Goal: Information Seeking & Learning: Learn about a topic

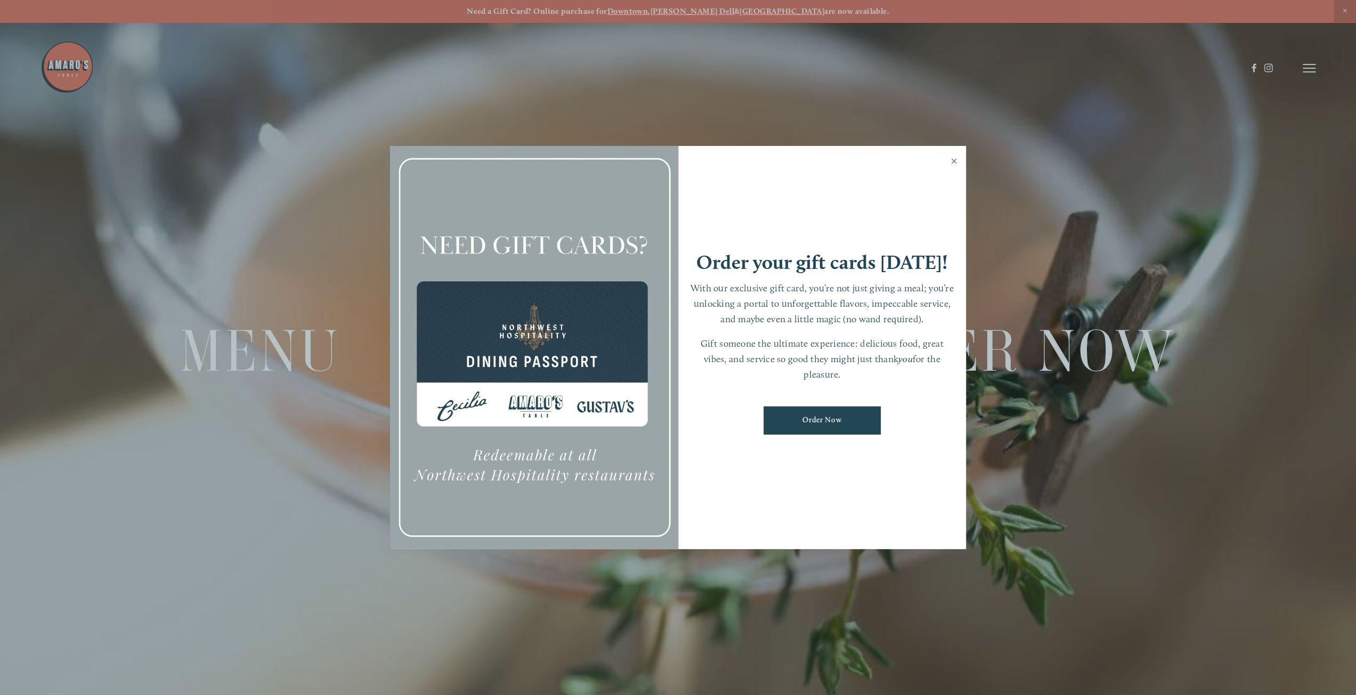
click at [955, 162] on link "Close" at bounding box center [954, 163] width 21 height 30
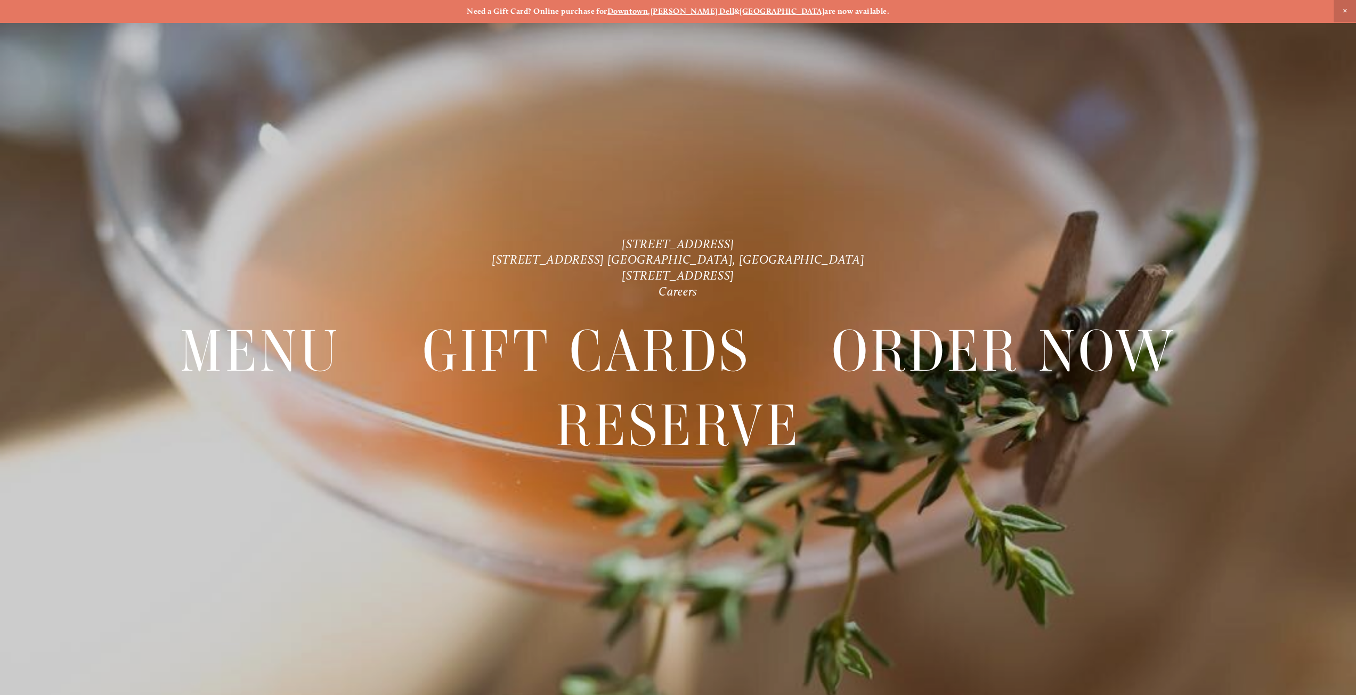
scroll to position [22, 0]
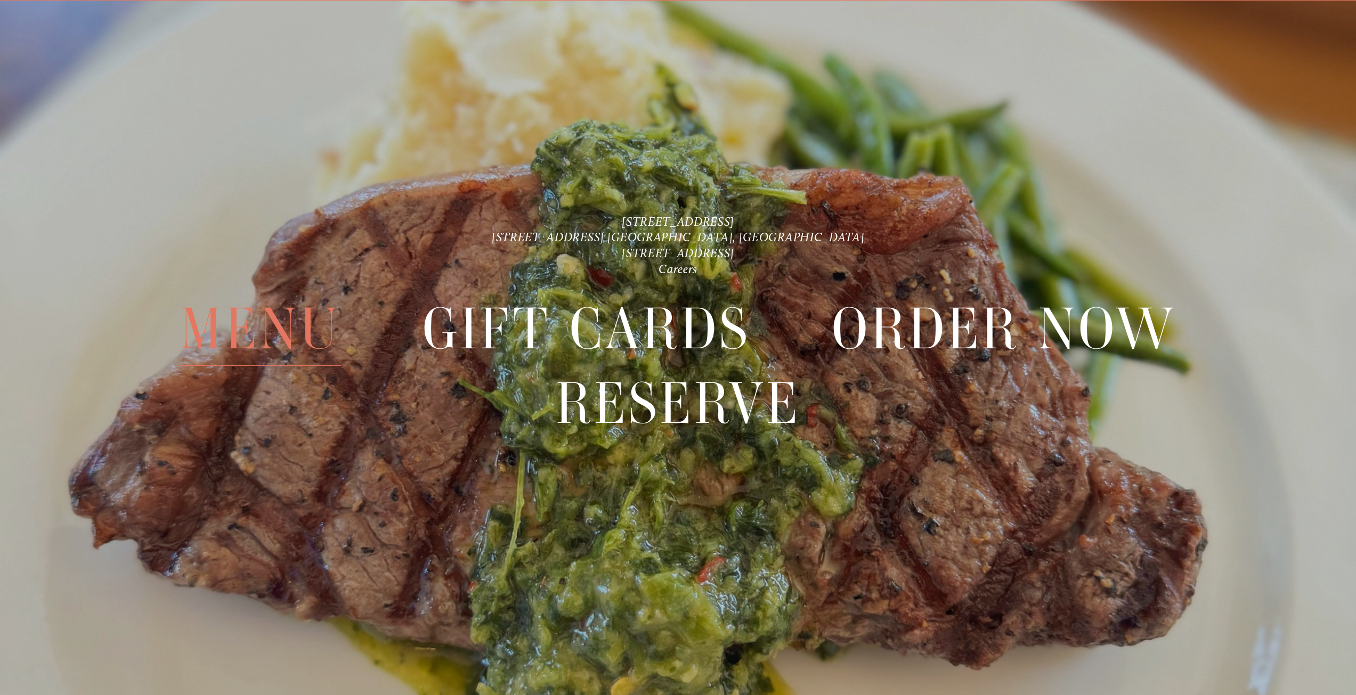
click at [307, 324] on span "Menu" at bounding box center [260, 328] width 161 height 74
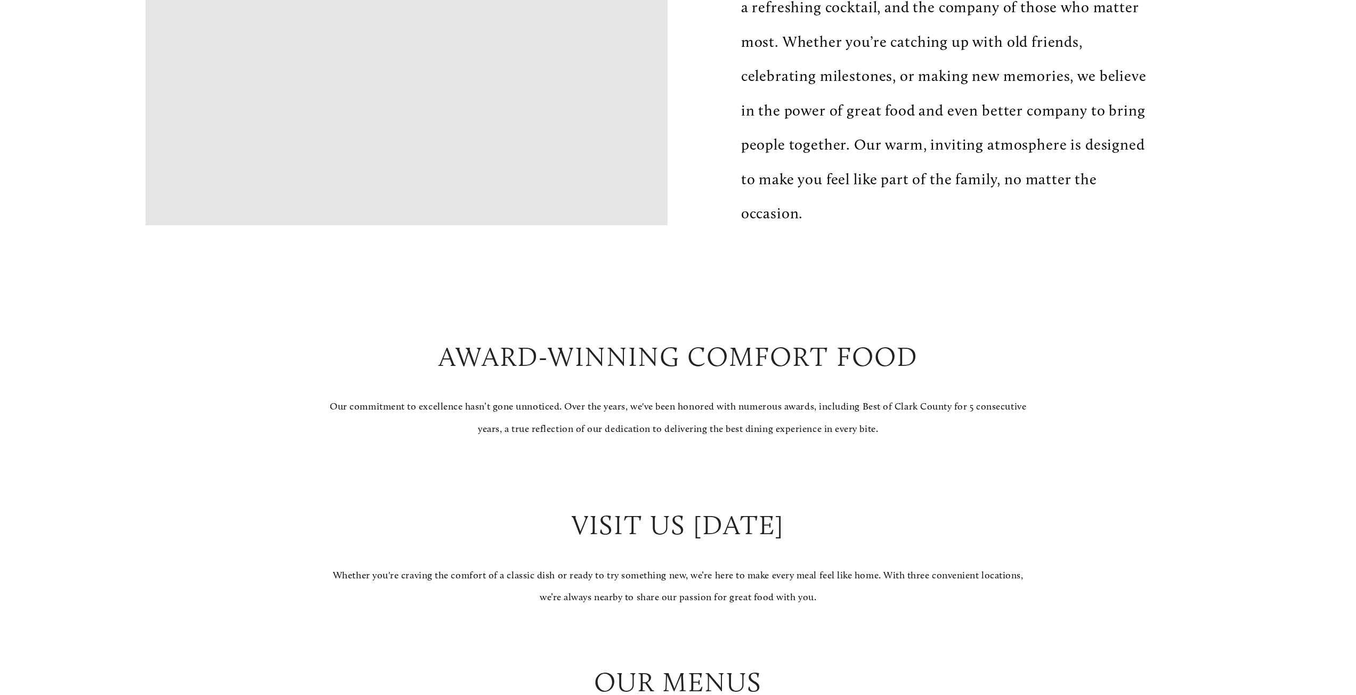
scroll to position [1066, 0]
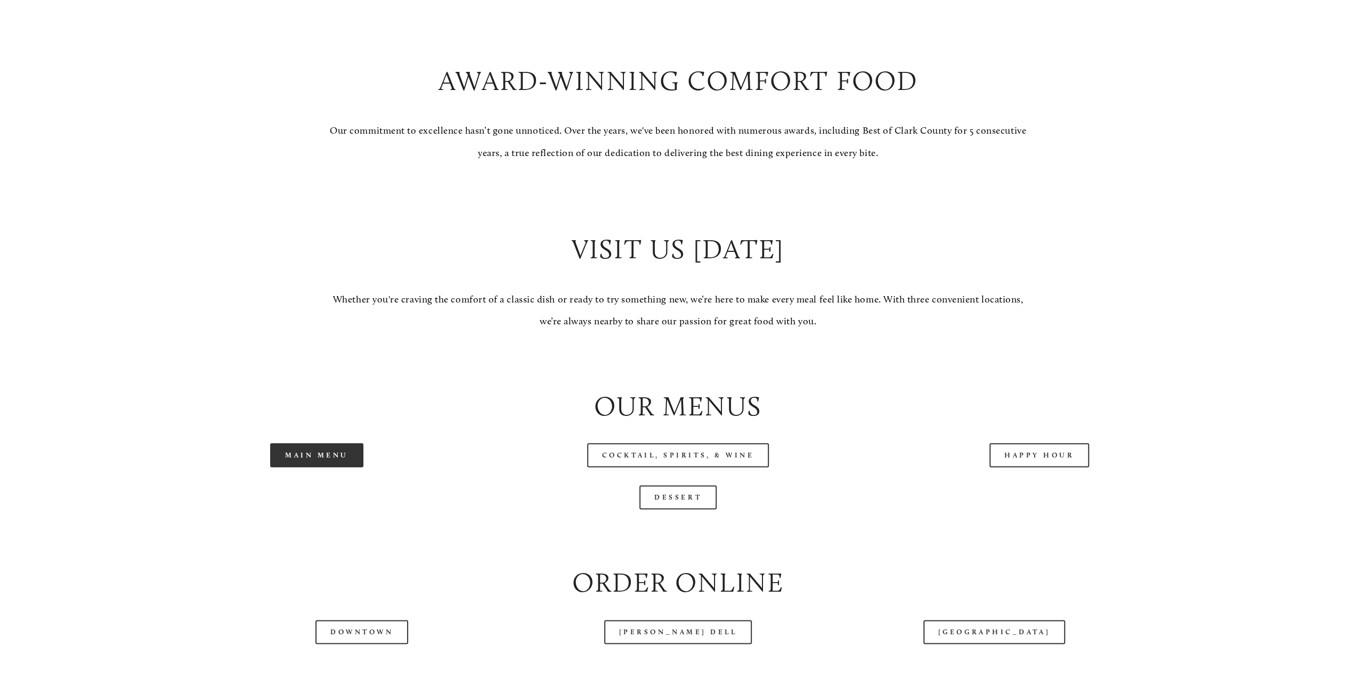
click at [328, 457] on link "Main Menu" at bounding box center [316, 455] width 93 height 24
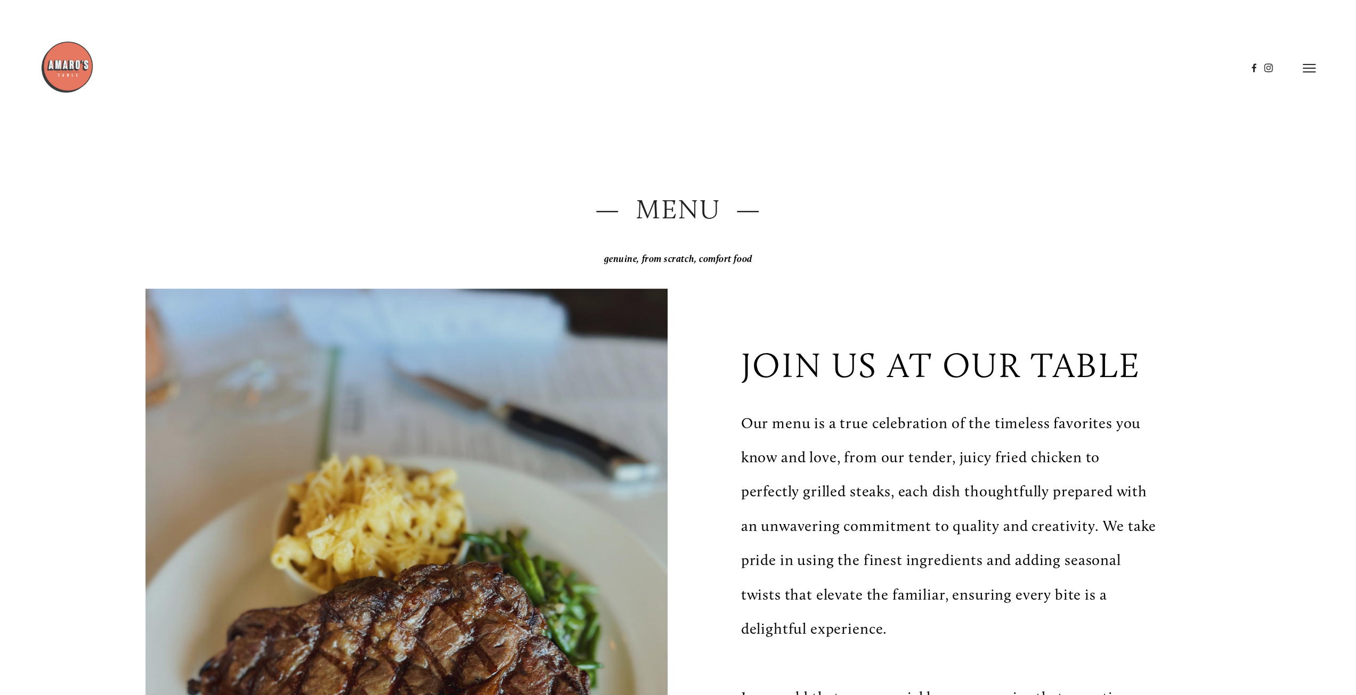
scroll to position [0, 0]
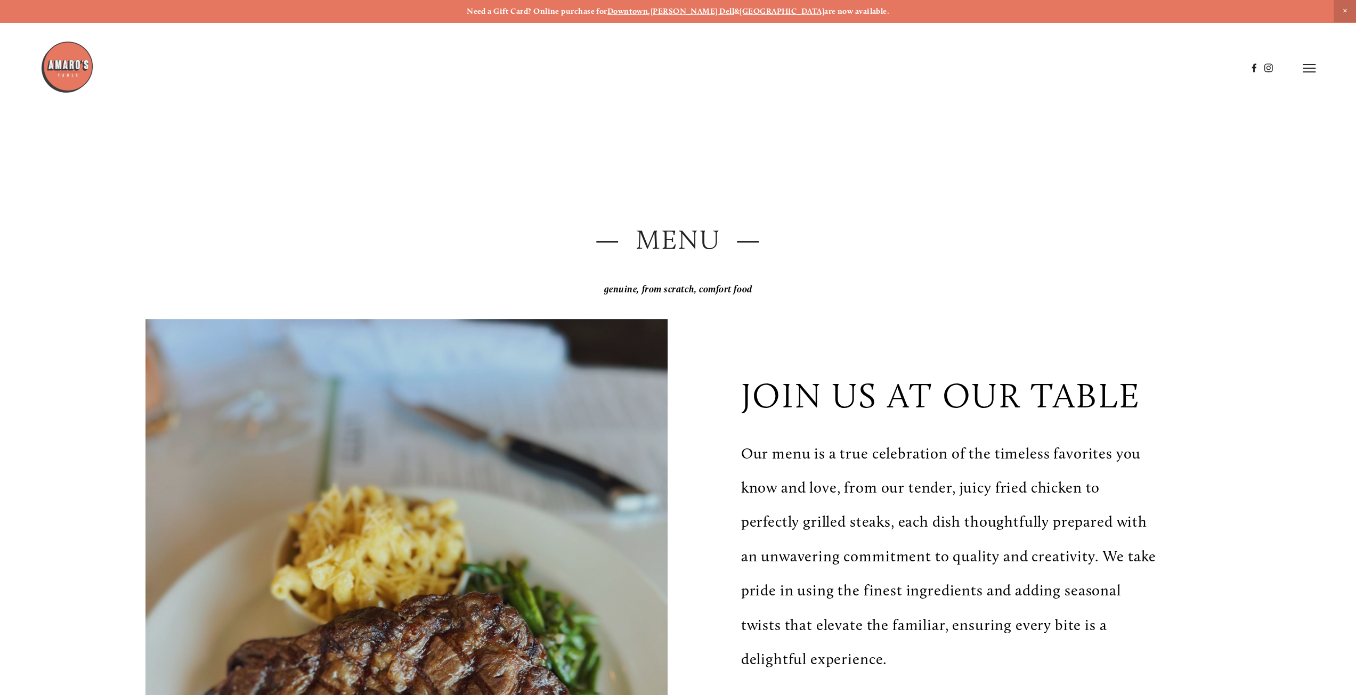
drag, startPoint x: 885, startPoint y: 189, endPoint x: 575, endPoint y: 236, distance: 313.1
click at [554, 236] on h2 "— Menu —" at bounding box center [678, 240] width 1066 height 38
drag, startPoint x: 554, startPoint y: 236, endPoint x: 766, endPoint y: 230, distance: 212.2
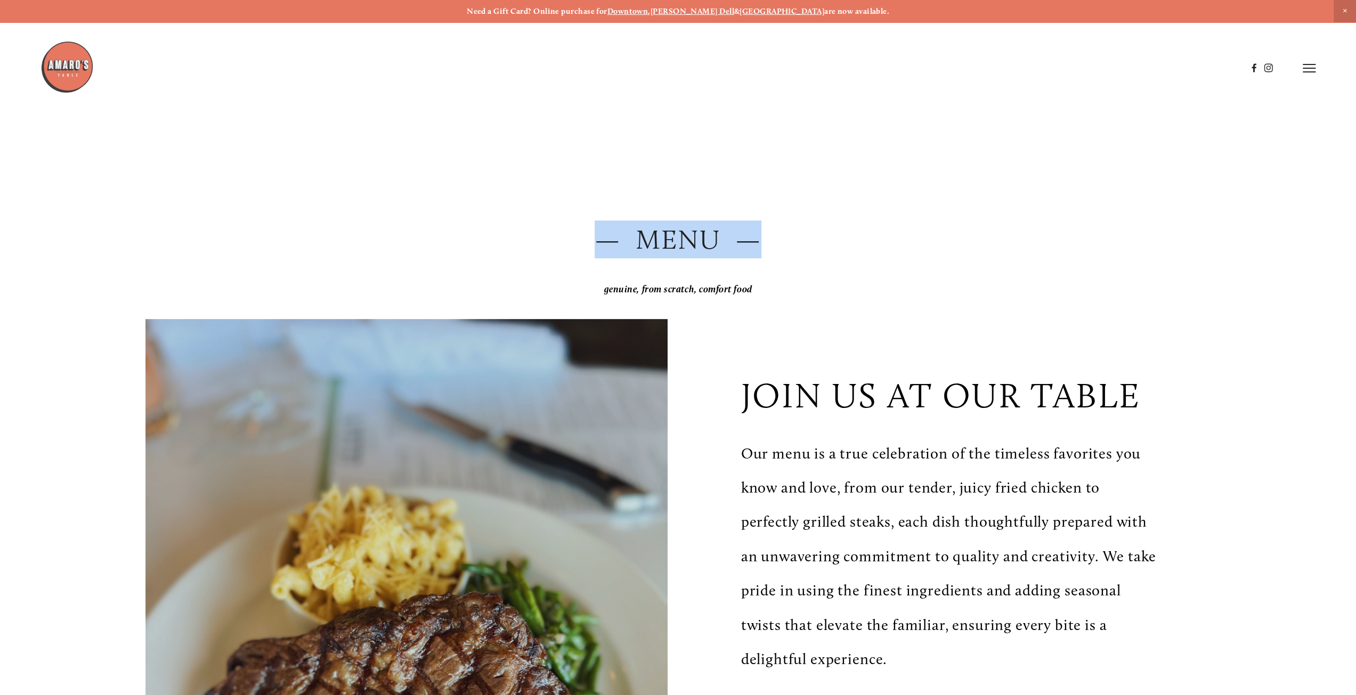
click at [766, 230] on h2 "— Menu —" at bounding box center [678, 240] width 1066 height 38
